Goal: Task Accomplishment & Management: Manage account settings

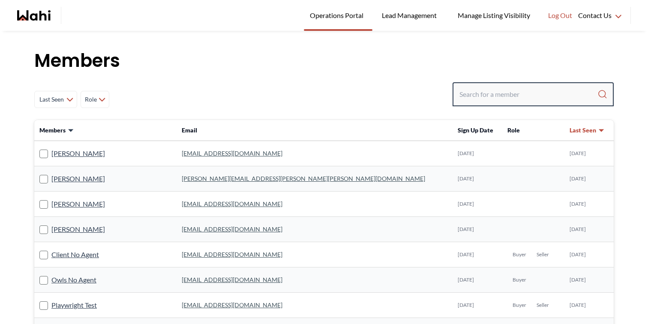
click at [529, 92] on input "Search input" at bounding box center [529, 94] width 138 height 15
paste input "joytaneja@gmail.com"
type input "joytaneja@gmail.com"
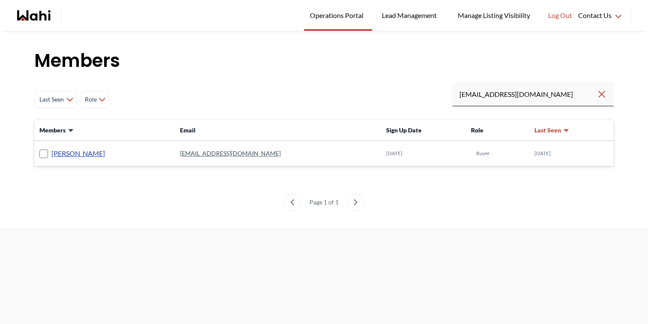
click at [64, 155] on link "Joy Taneja" at bounding box center [78, 153] width 54 height 11
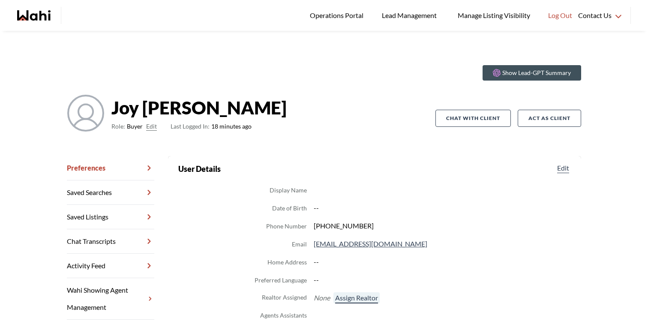
click at [363, 297] on button "Assign Realtor" at bounding box center [357, 297] width 46 height 11
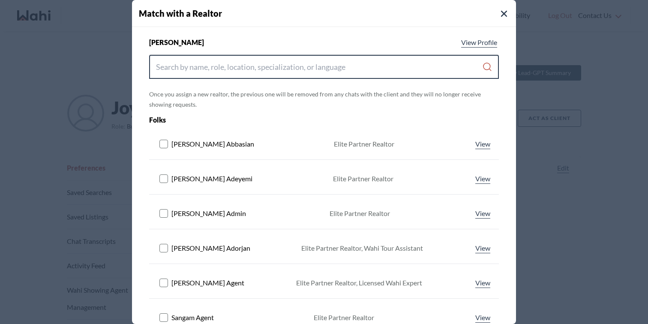
click at [298, 67] on input "Search input" at bounding box center [319, 66] width 326 height 15
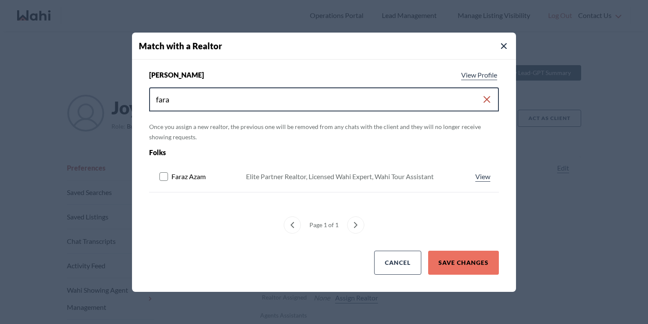
type input "fara"
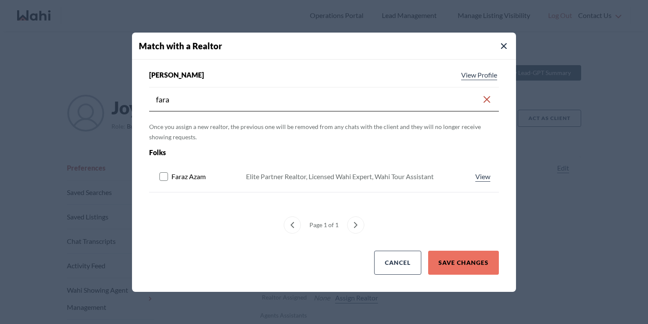
click at [161, 181] on button at bounding box center [166, 177] width 12 height 10
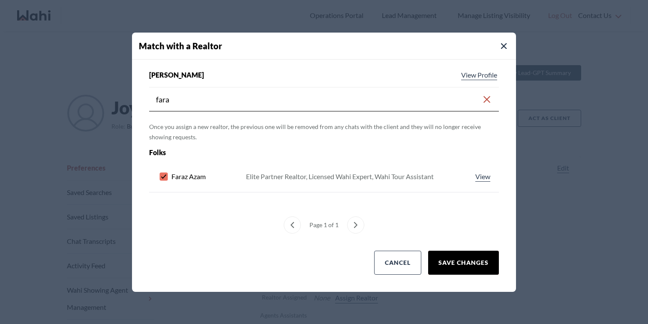
click at [459, 257] on button "Save Changes" at bounding box center [463, 263] width 71 height 24
